Goal: Information Seeking & Learning: Learn about a topic

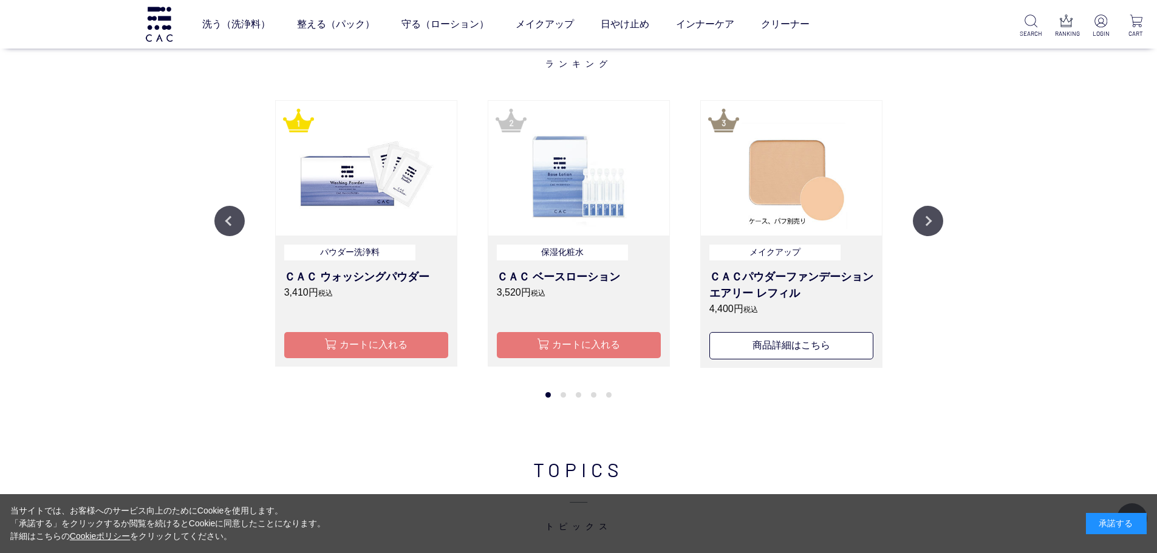
scroll to position [1397, 0]
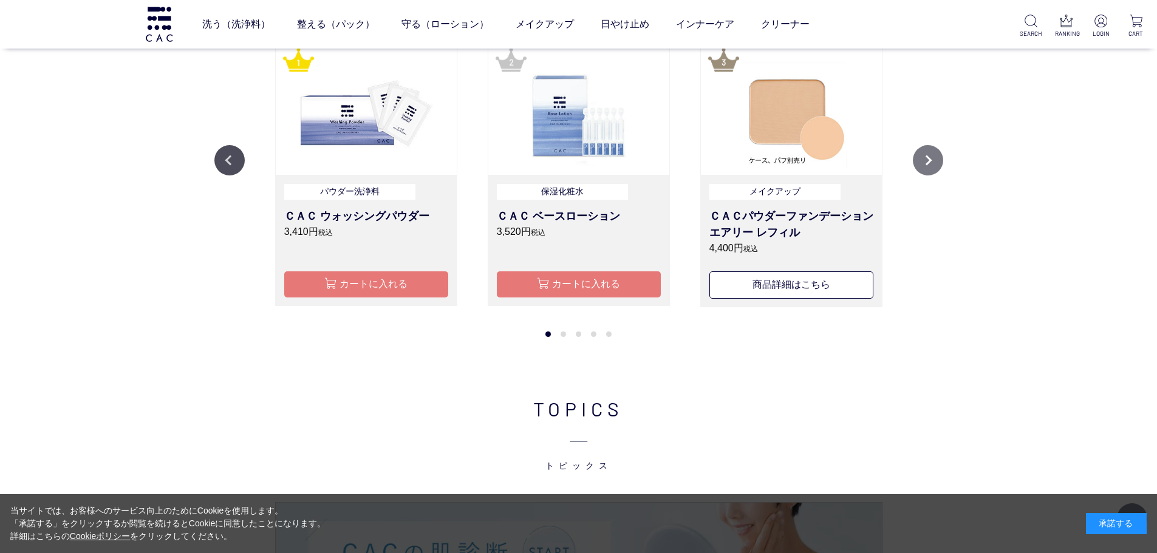
click at [936, 164] on button "Next" at bounding box center [928, 160] width 30 height 30
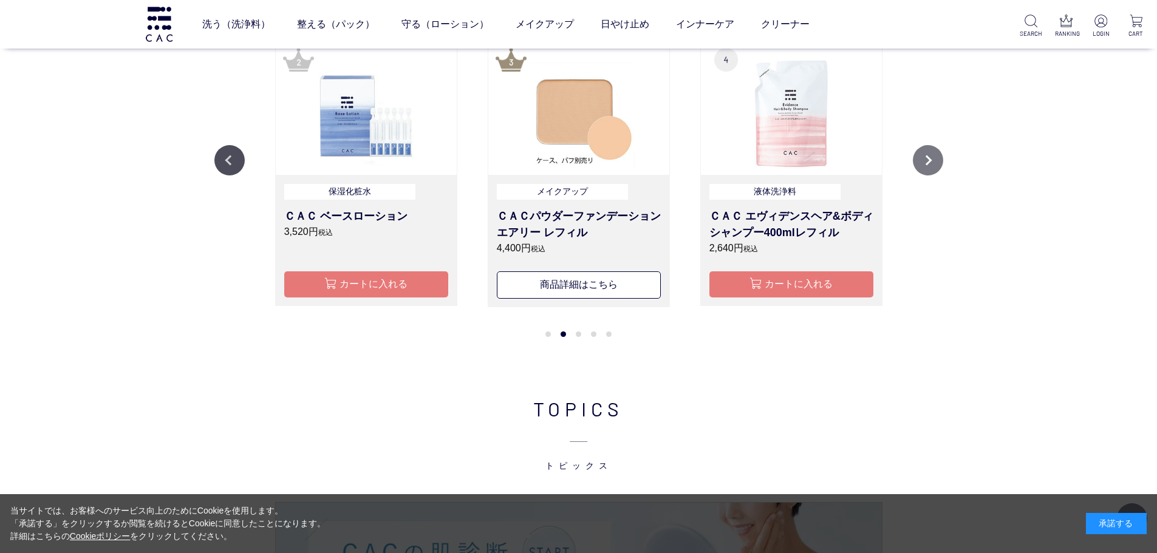
click at [936, 164] on button "Next" at bounding box center [928, 160] width 30 height 30
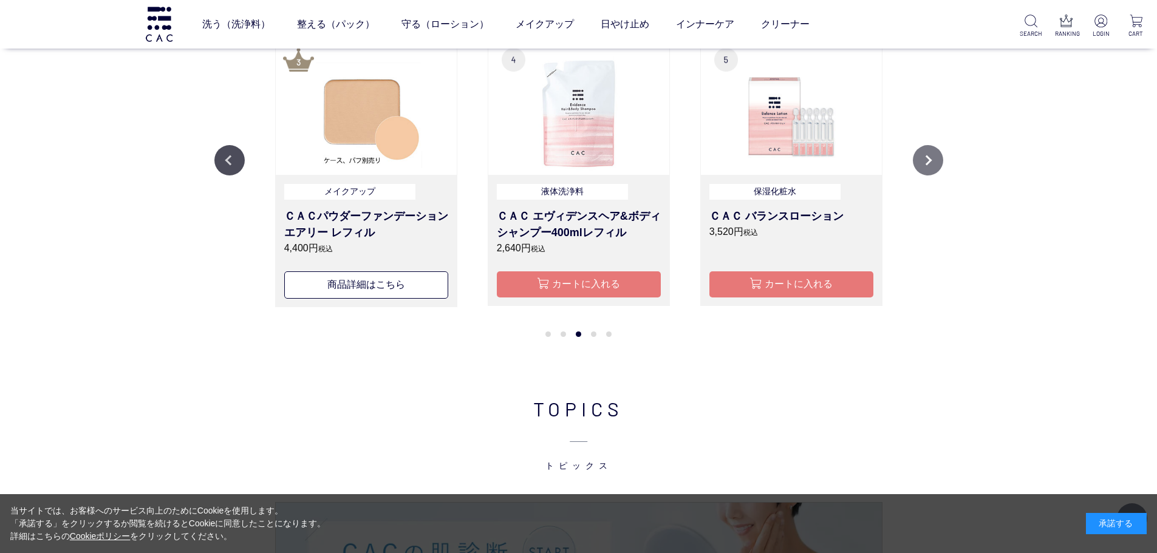
click at [936, 164] on button "Next" at bounding box center [928, 160] width 30 height 30
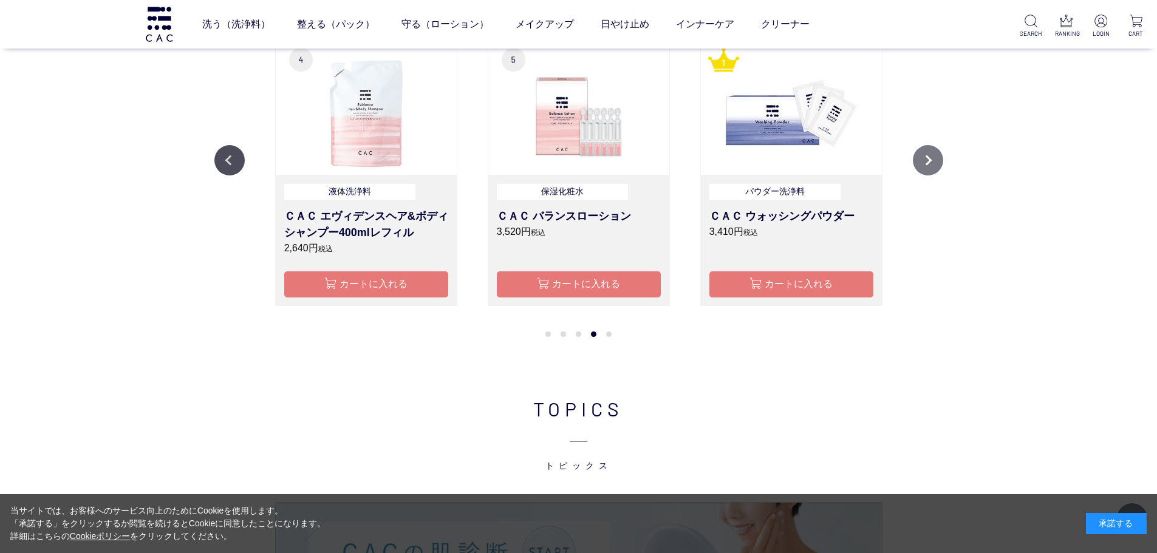
click at [936, 164] on button "Next" at bounding box center [928, 160] width 30 height 30
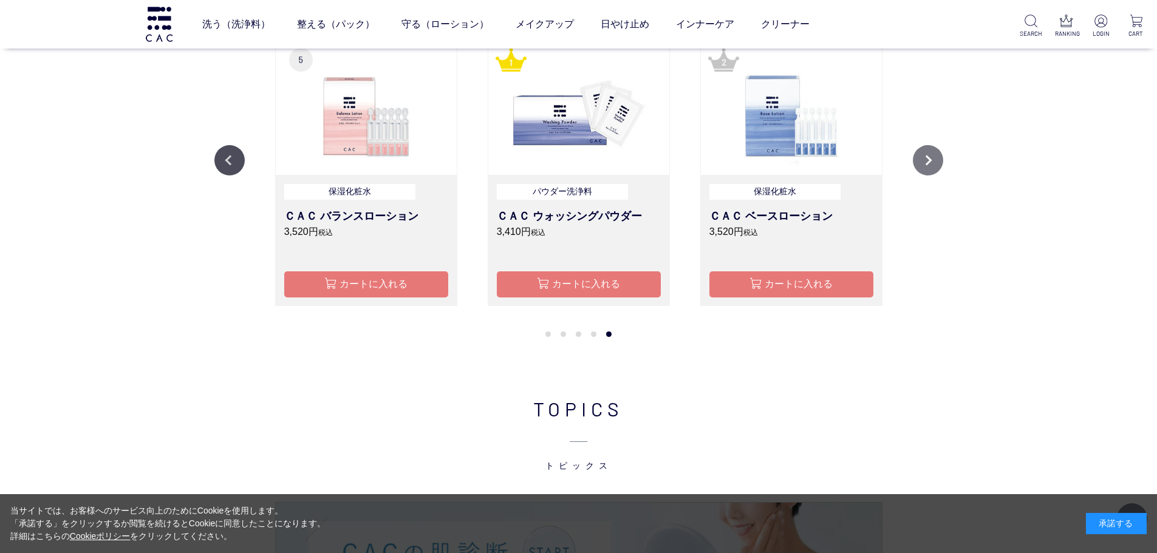
click at [935, 164] on button "Next" at bounding box center [928, 160] width 30 height 30
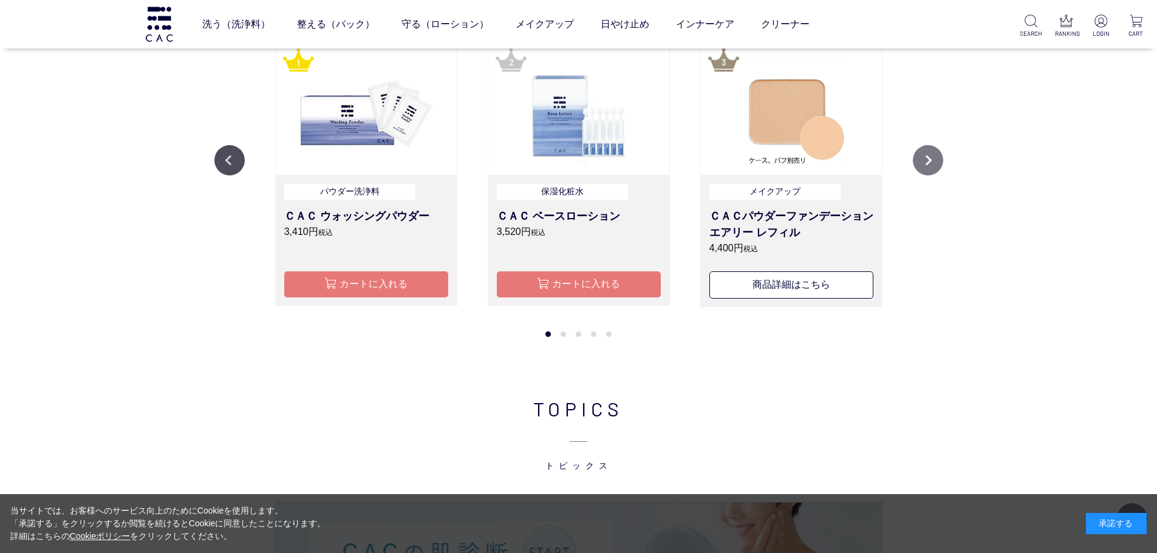
click at [935, 164] on button "Next" at bounding box center [928, 160] width 30 height 30
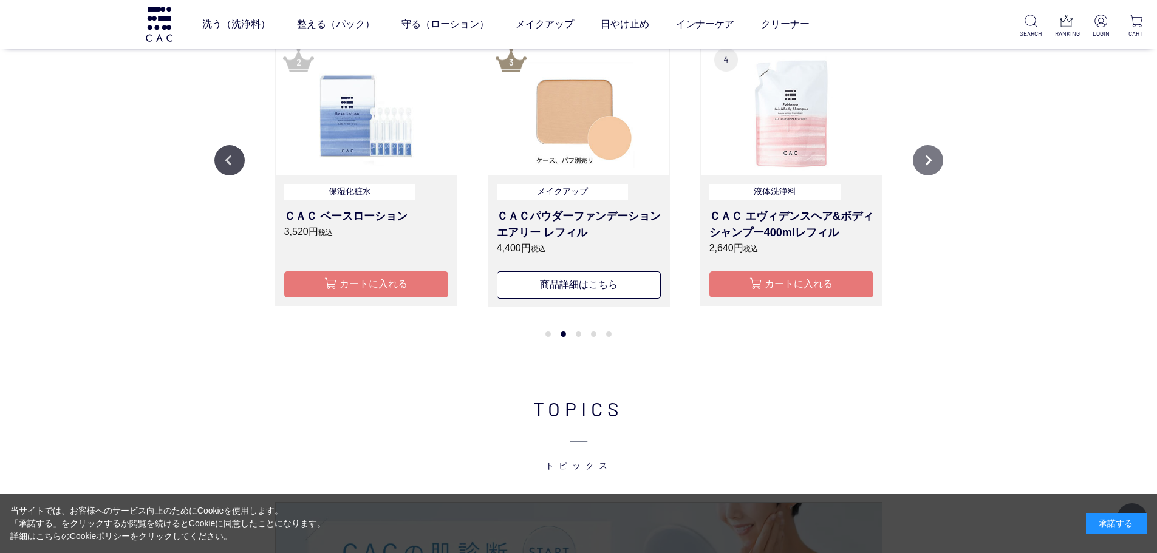
click at [935, 164] on button "Next" at bounding box center [928, 160] width 30 height 30
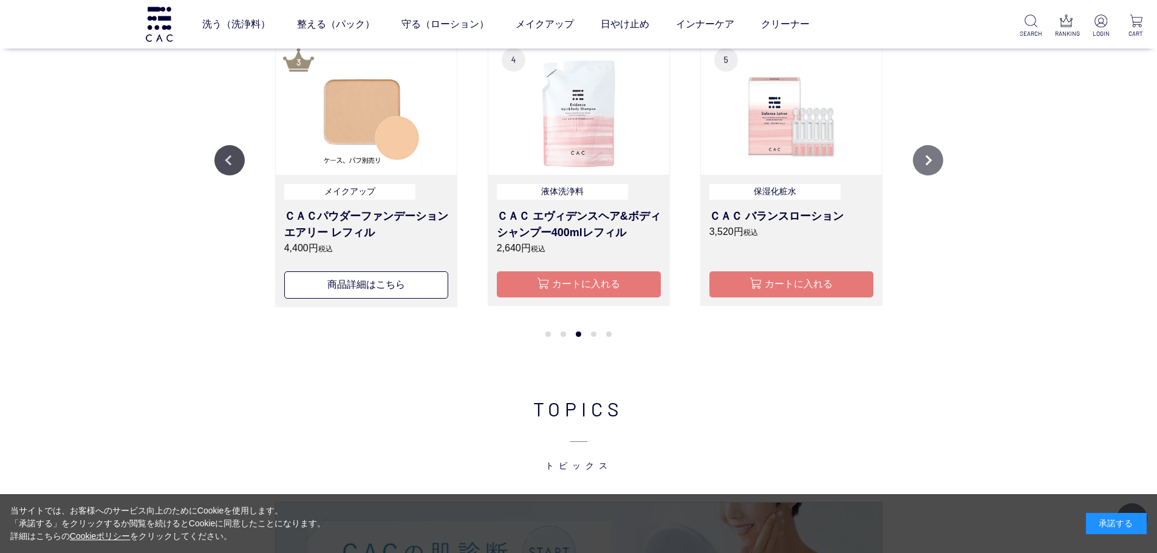
click at [935, 164] on button "Next" at bounding box center [928, 160] width 30 height 30
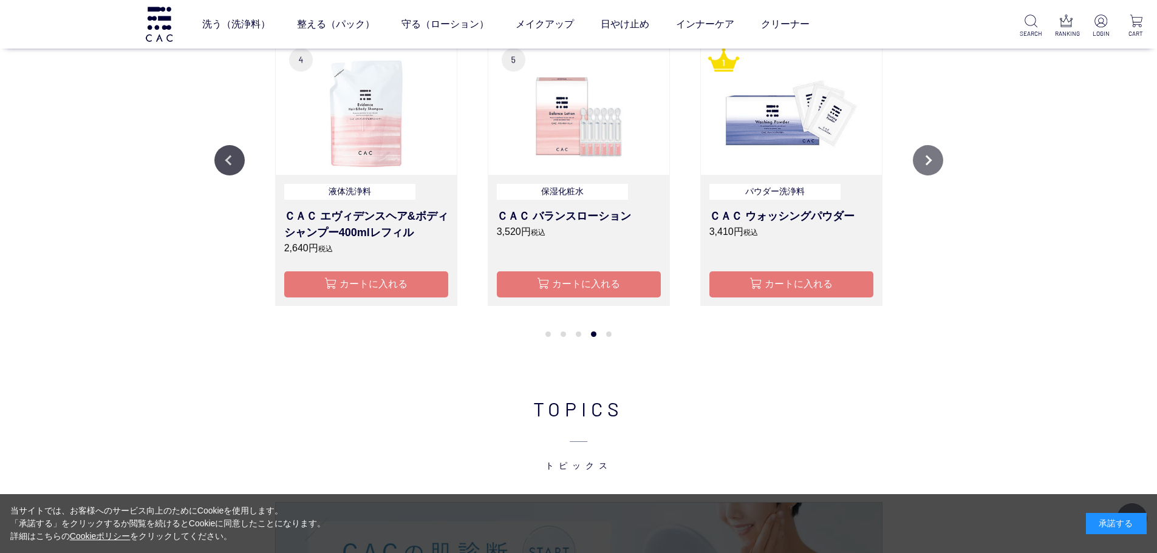
click at [935, 164] on button "Next" at bounding box center [928, 160] width 30 height 30
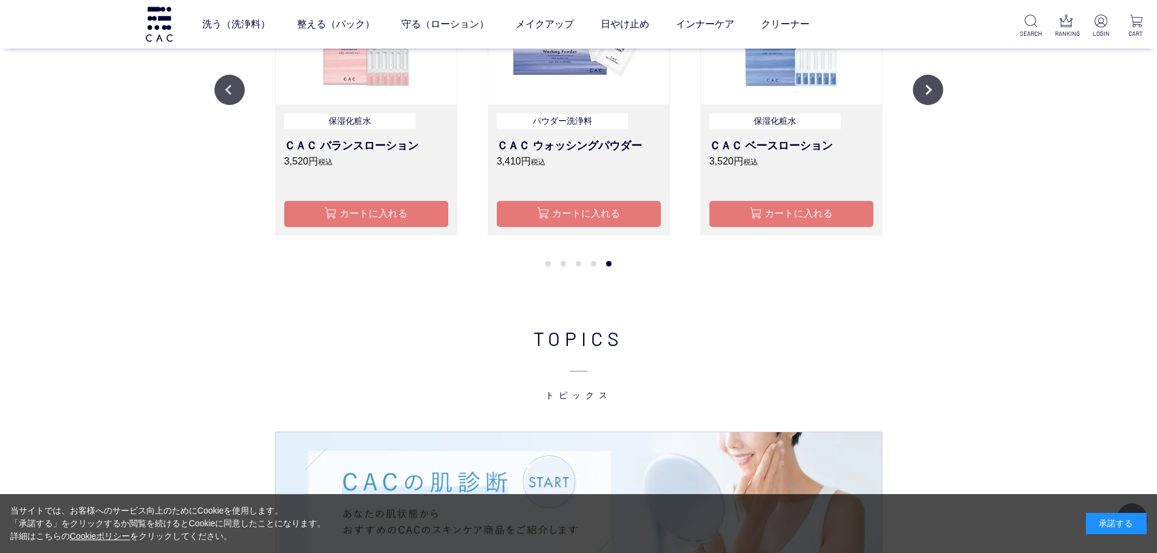
scroll to position [1457, 0]
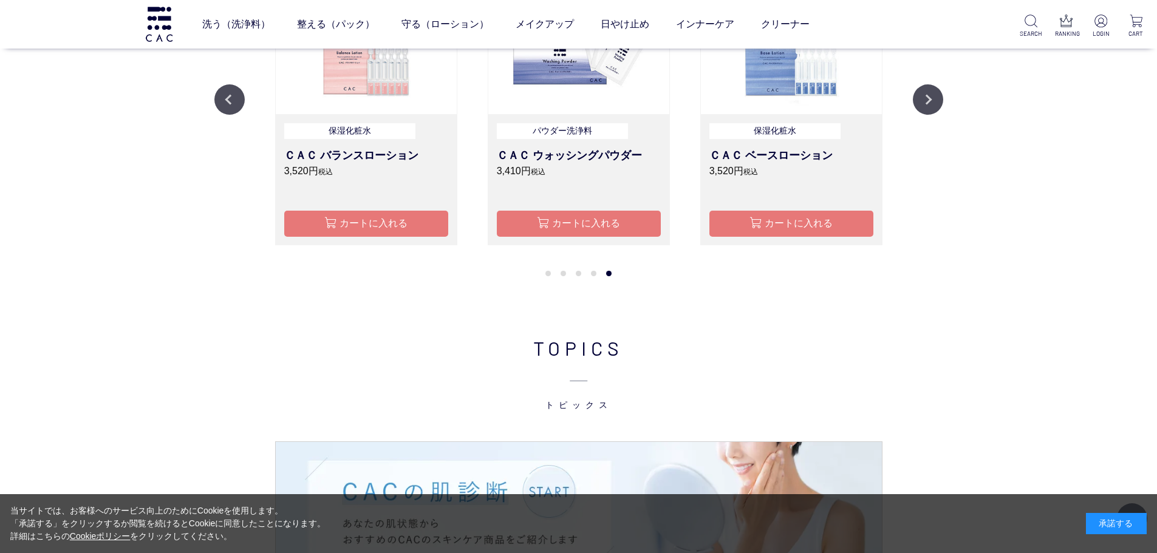
click at [550, 271] on li "1" at bounding box center [547, 273] width 15 height 15
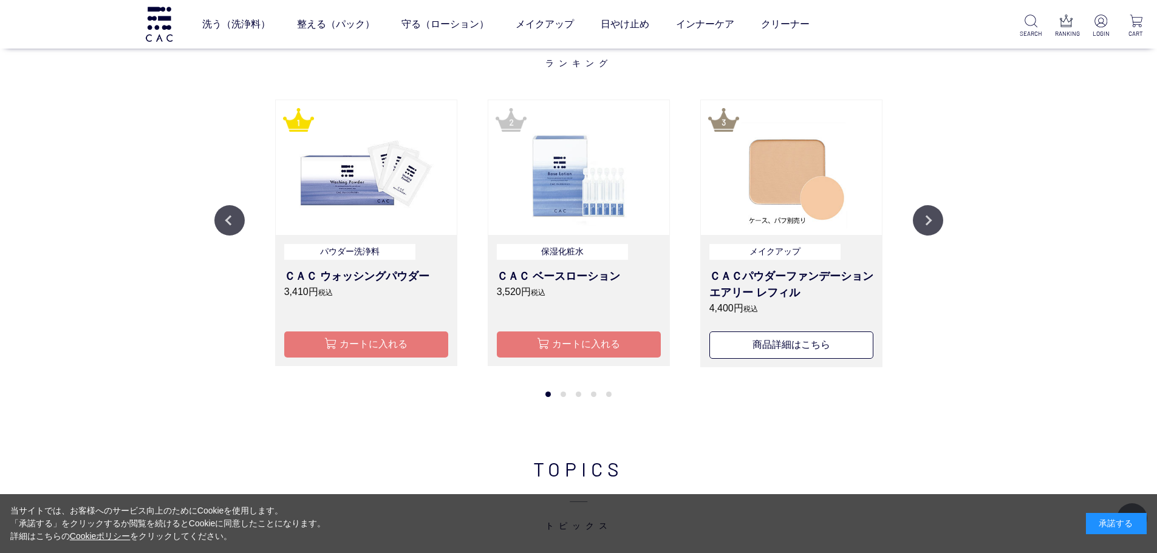
scroll to position [1336, 0]
click at [927, 222] on button "Next" at bounding box center [928, 221] width 30 height 30
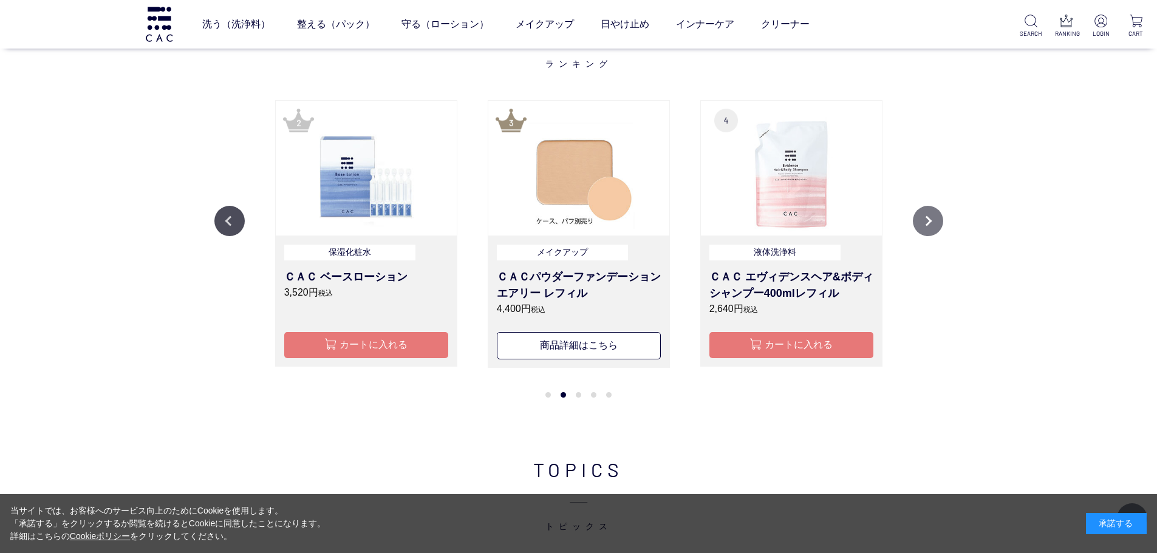
click at [927, 222] on button "Next" at bounding box center [928, 221] width 30 height 30
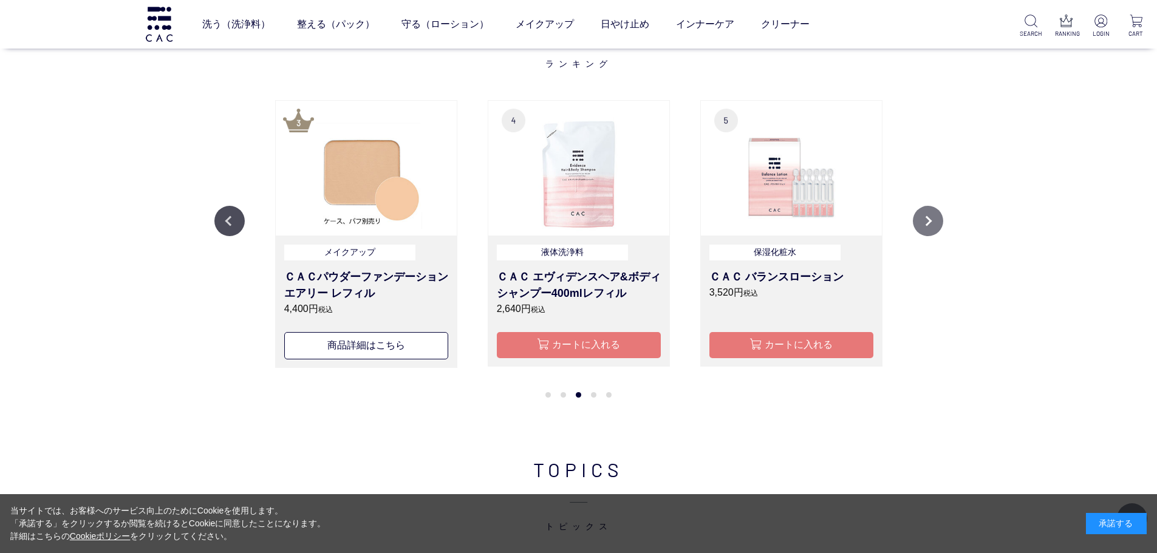
click at [927, 222] on button "Next" at bounding box center [928, 221] width 30 height 30
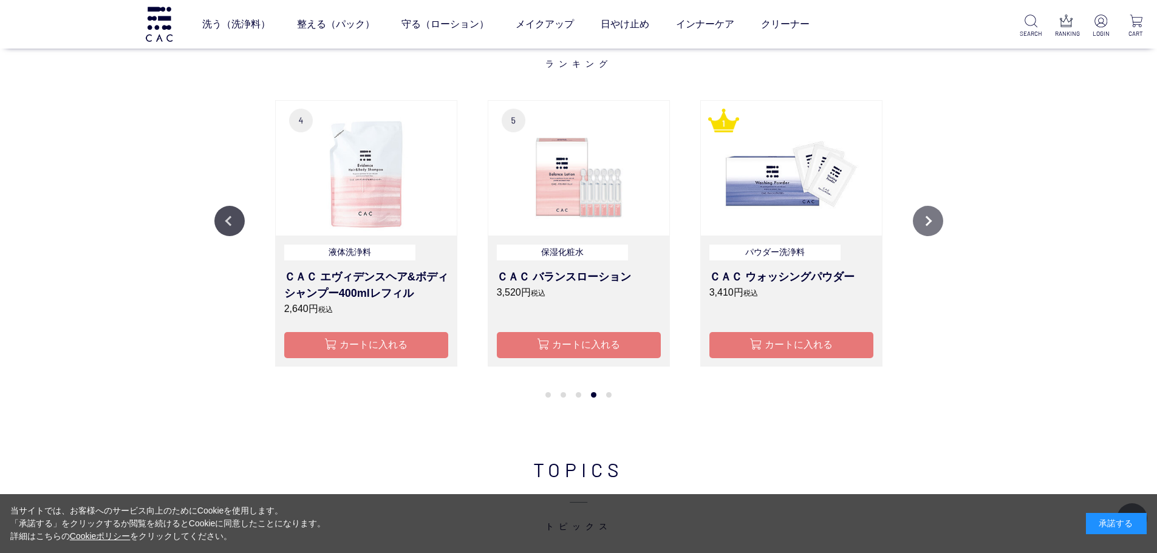
click at [927, 222] on button "Next" at bounding box center [928, 221] width 30 height 30
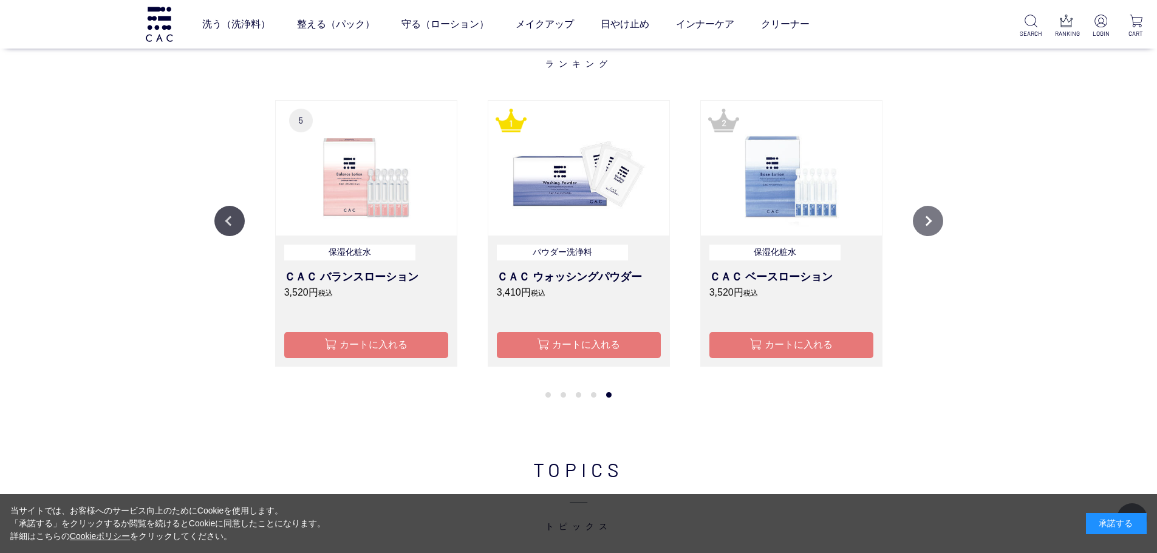
click at [927, 222] on button "Next" at bounding box center [928, 221] width 30 height 30
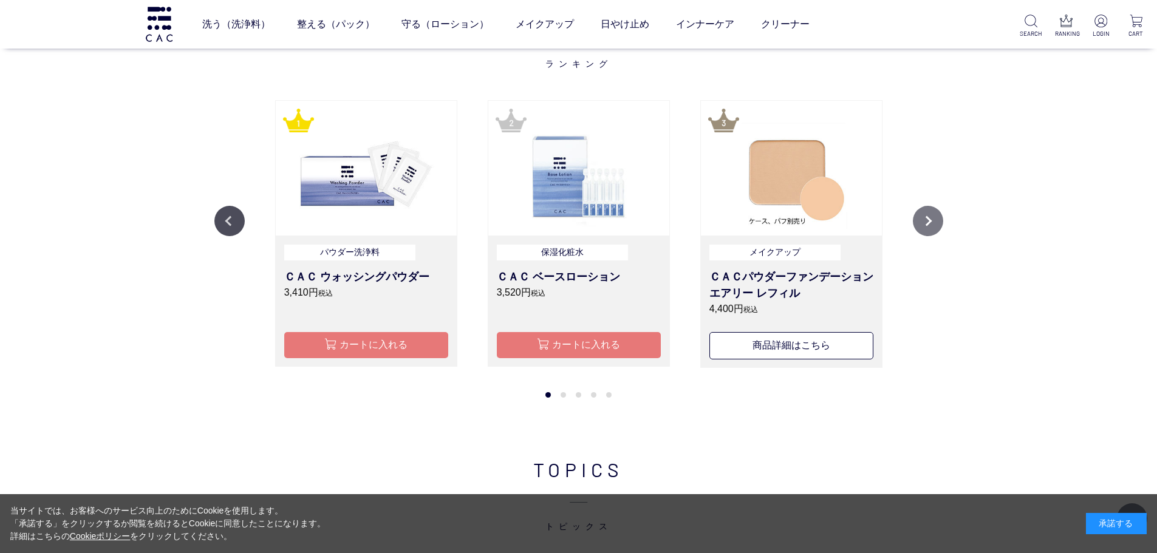
click at [927, 222] on button "Next" at bounding box center [928, 221] width 30 height 30
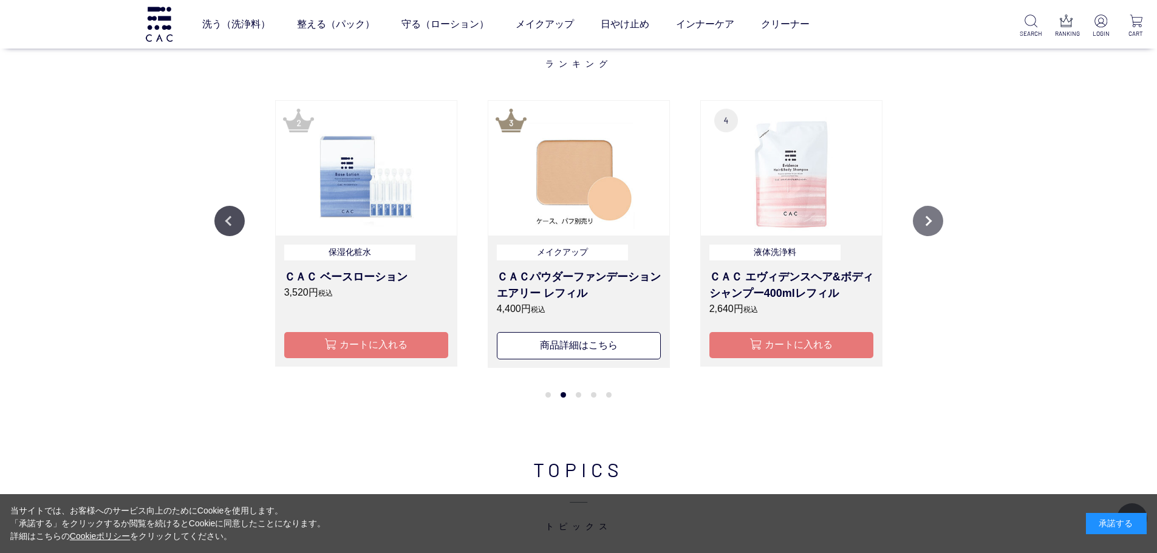
click at [931, 217] on button "Next" at bounding box center [928, 221] width 30 height 30
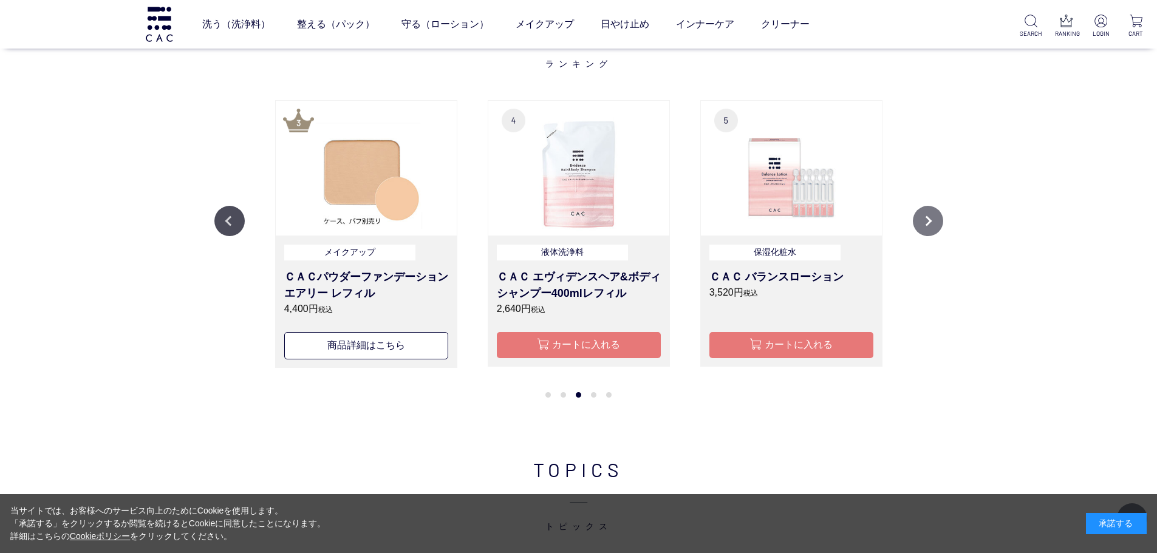
click at [933, 217] on button "Next" at bounding box center [928, 221] width 30 height 30
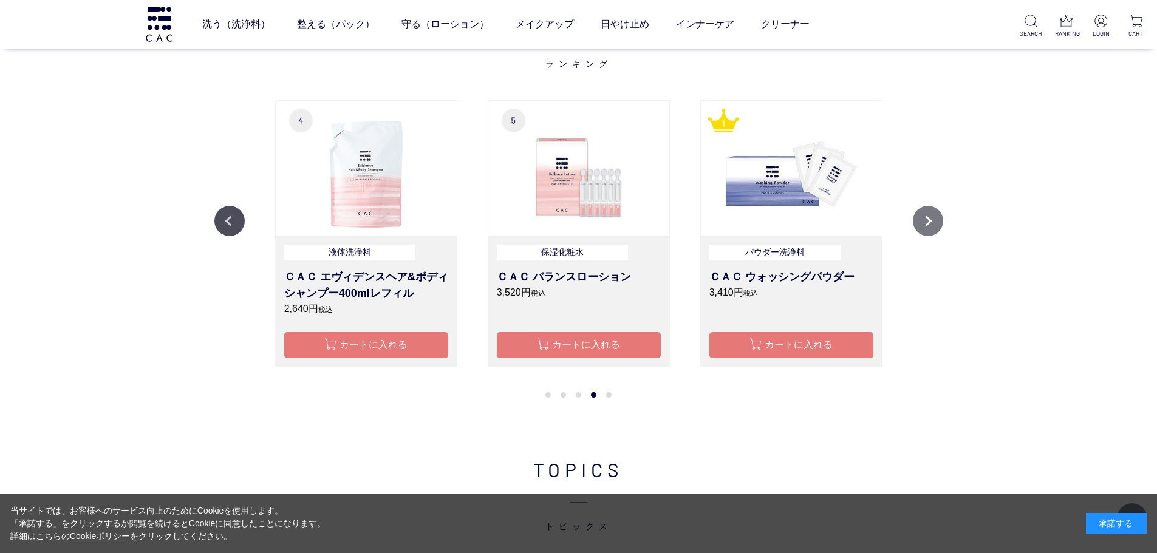
click at [936, 217] on button "Next" at bounding box center [928, 221] width 30 height 30
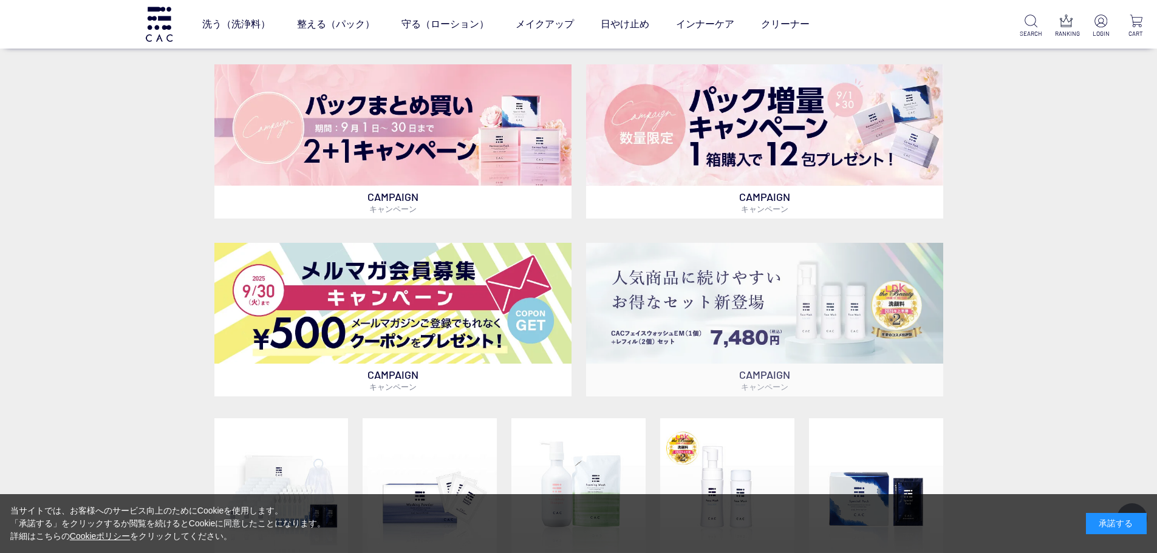
scroll to position [364, 0]
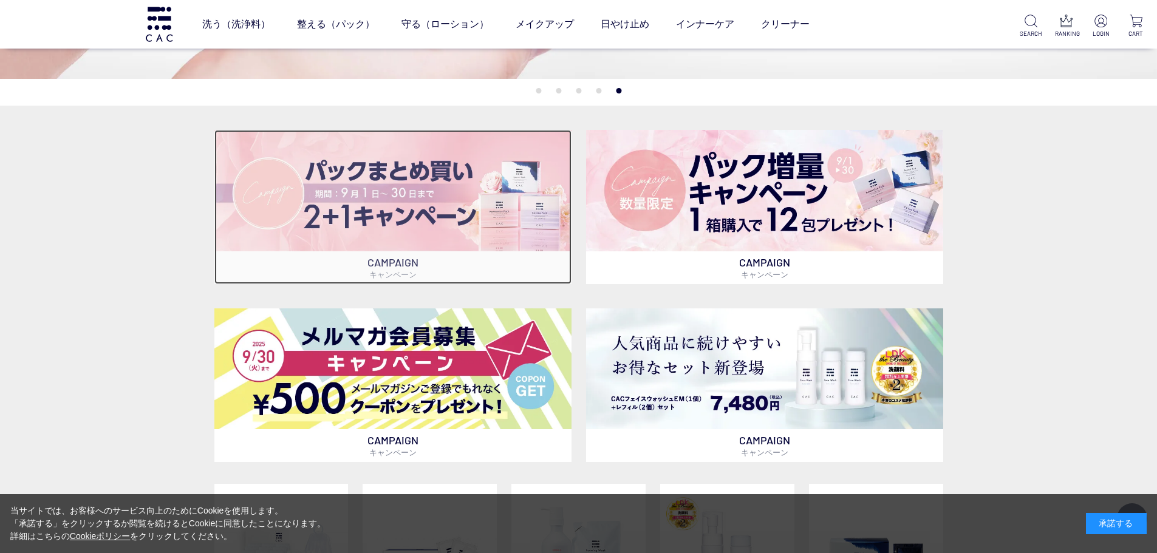
click at [510, 223] on img at bounding box center [392, 190] width 357 height 121
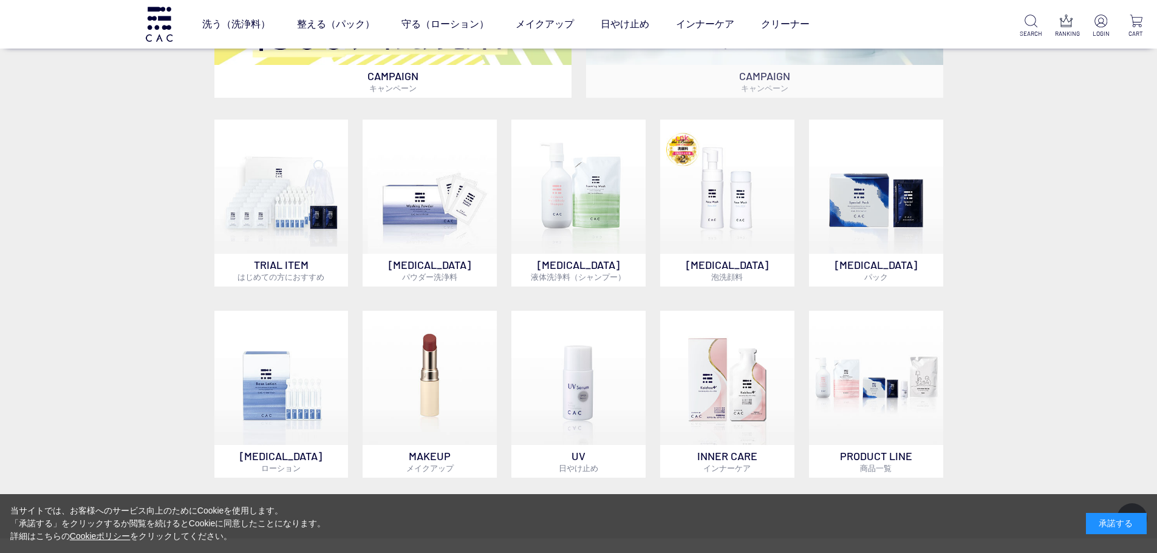
scroll to position [789, 0]
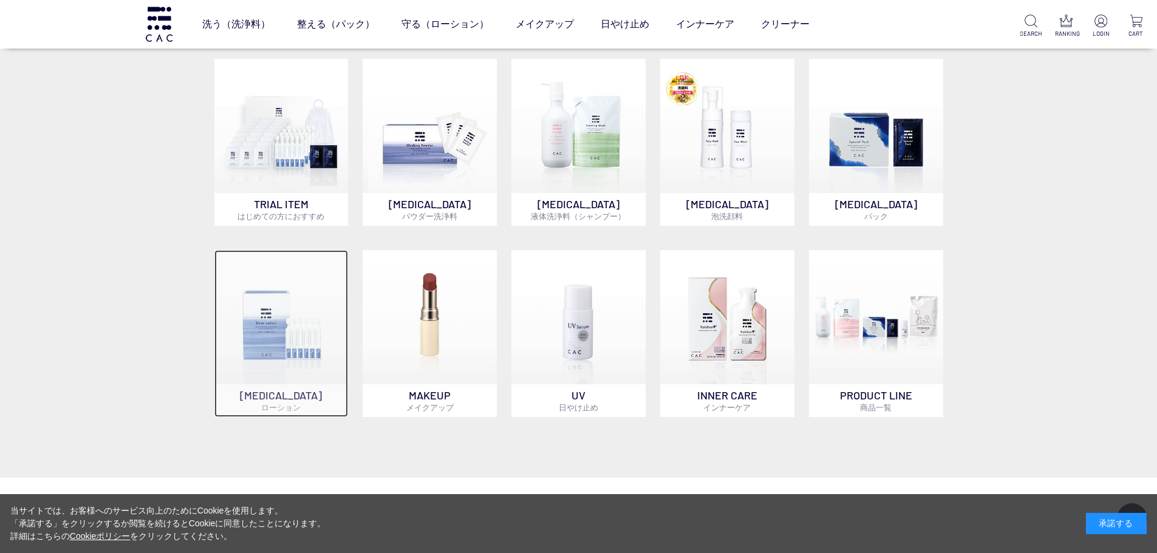
click at [292, 401] on p "SKIN CARE ローション" at bounding box center [281, 400] width 134 height 33
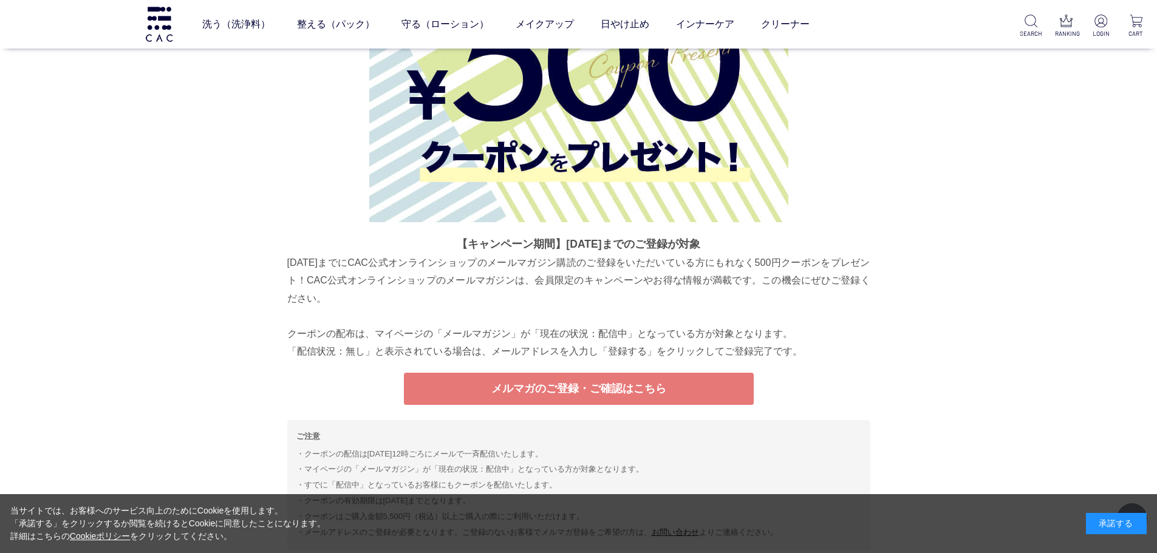
scroll to position [3158, 0]
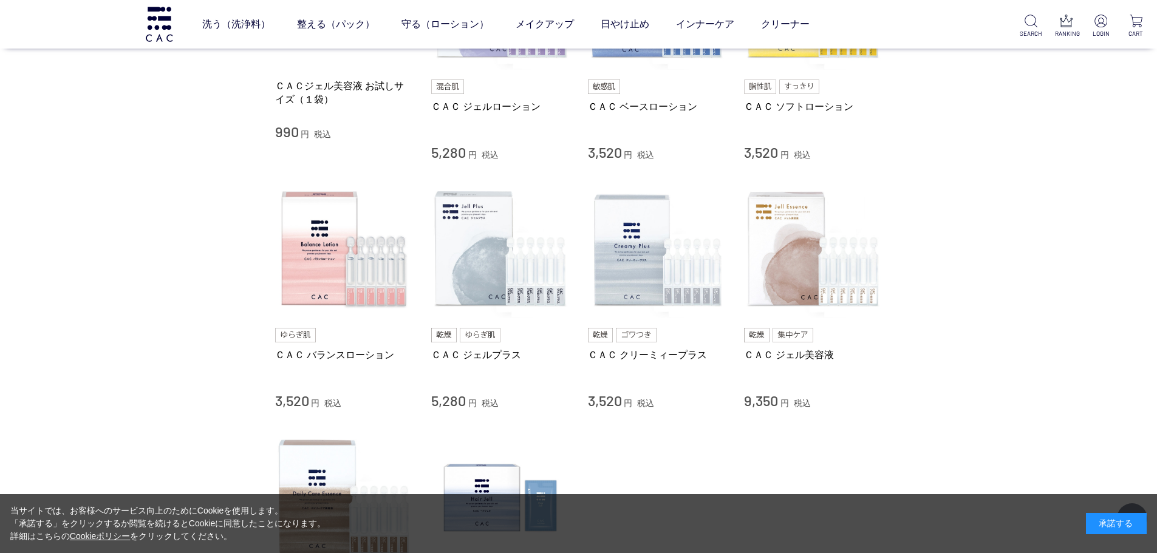
scroll to position [243, 0]
